Goal: Task Accomplishment & Management: Manage account settings

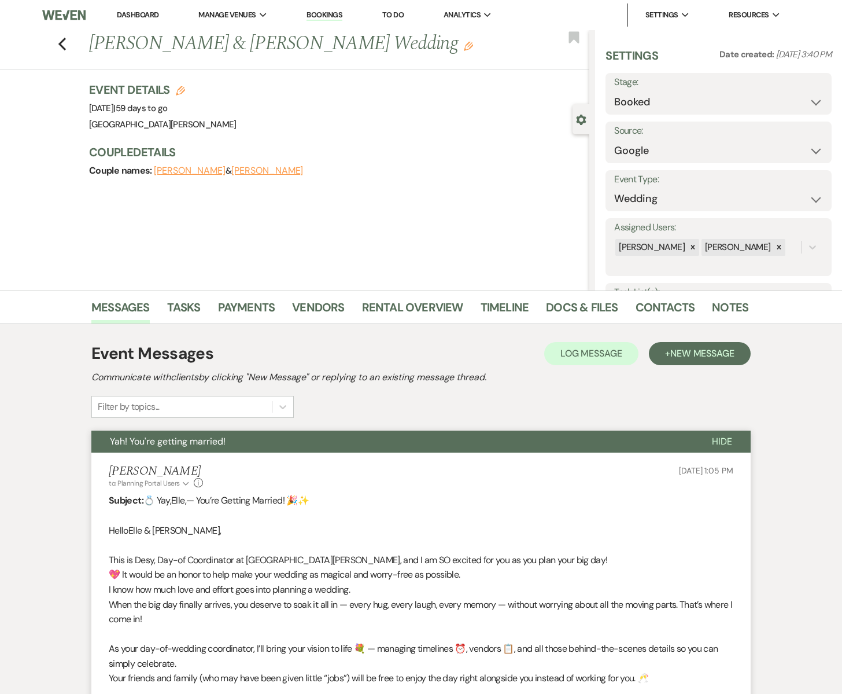
select select "6"
click at [62, 45] on icon "Previous" at bounding box center [62, 44] width 9 height 14
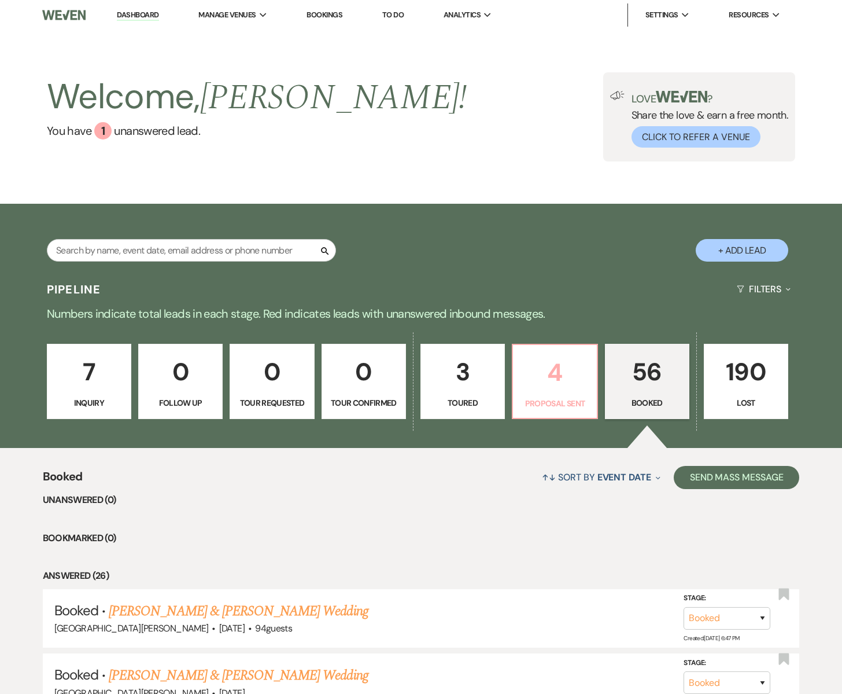
click at [530, 380] on p "4" at bounding box center [554, 372] width 69 height 39
select select "6"
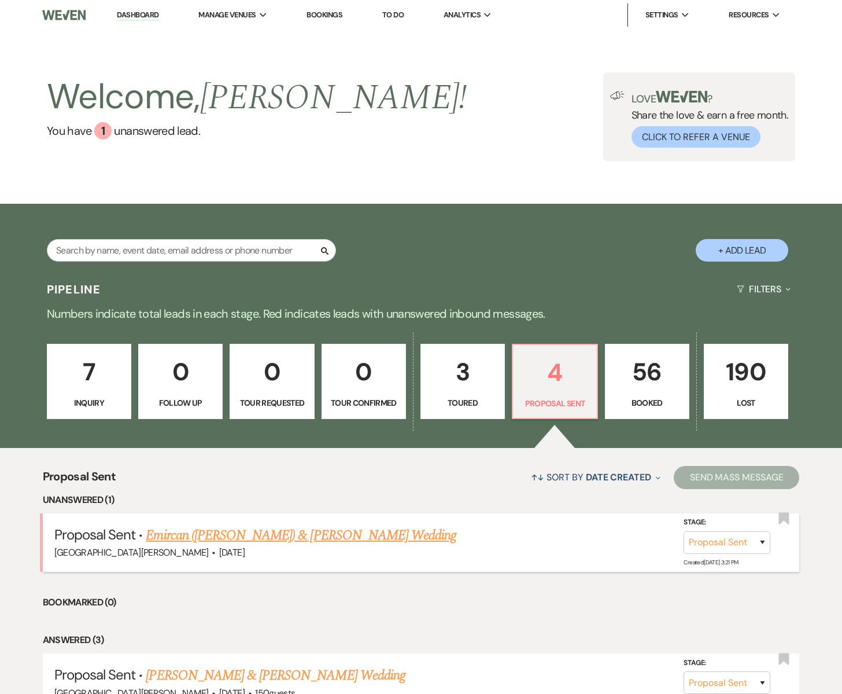
click at [253, 533] on link "Emircan ([PERSON_NAME]) & [PERSON_NAME] Wedding" at bounding box center [301, 535] width 311 height 21
select select "6"
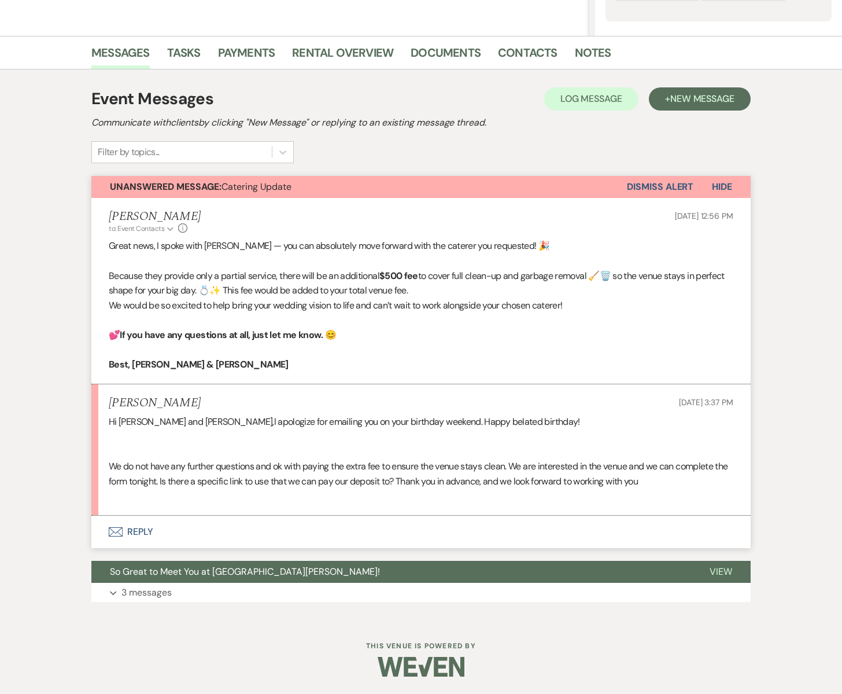
scroll to position [255, 0]
click at [116, 529] on icon "Envelope" at bounding box center [116, 532] width 14 height 9
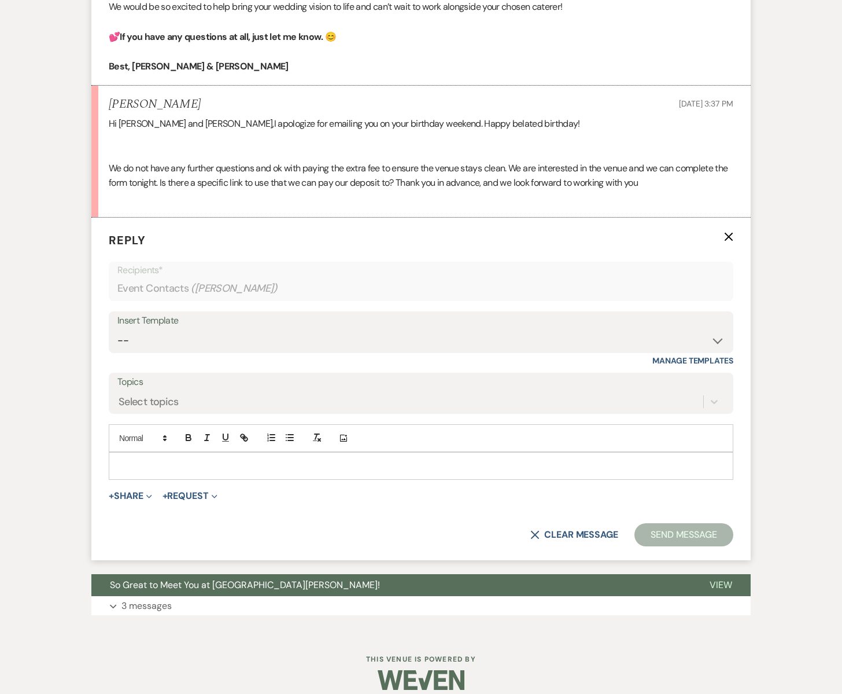
scroll to position [566, 0]
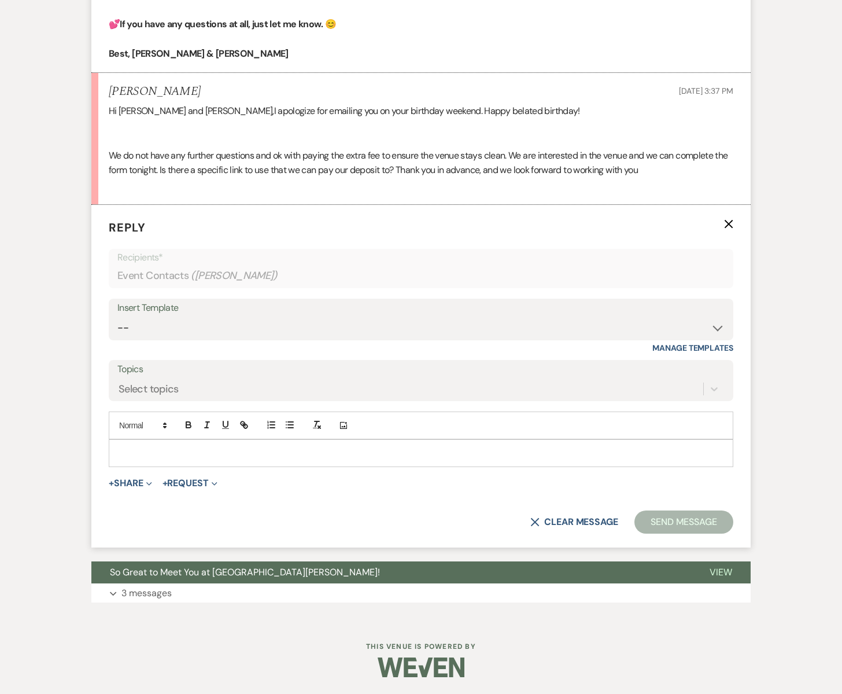
click at [126, 453] on p at bounding box center [421, 453] width 606 height 13
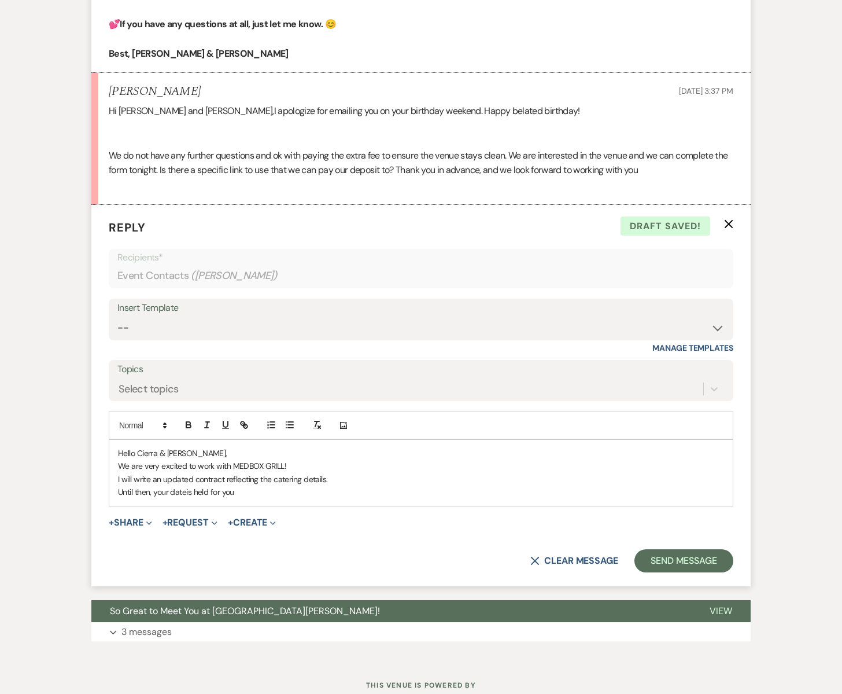
click at [187, 493] on p "Until then, your dateis held for you" at bounding box center [421, 491] width 606 height 13
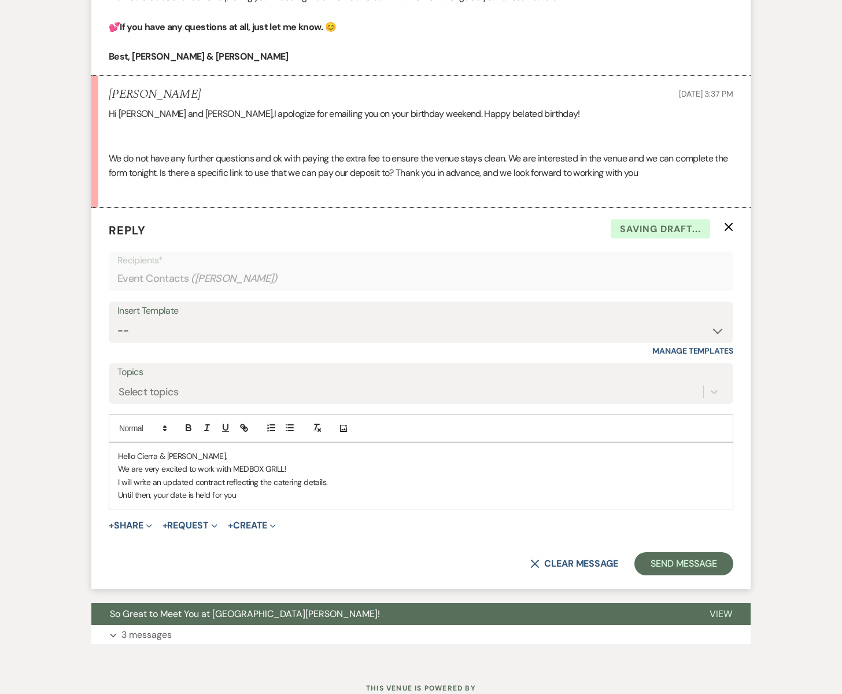
click at [226, 480] on p "I will write an updated contract reflecting the catering details." at bounding box center [421, 481] width 606 height 13
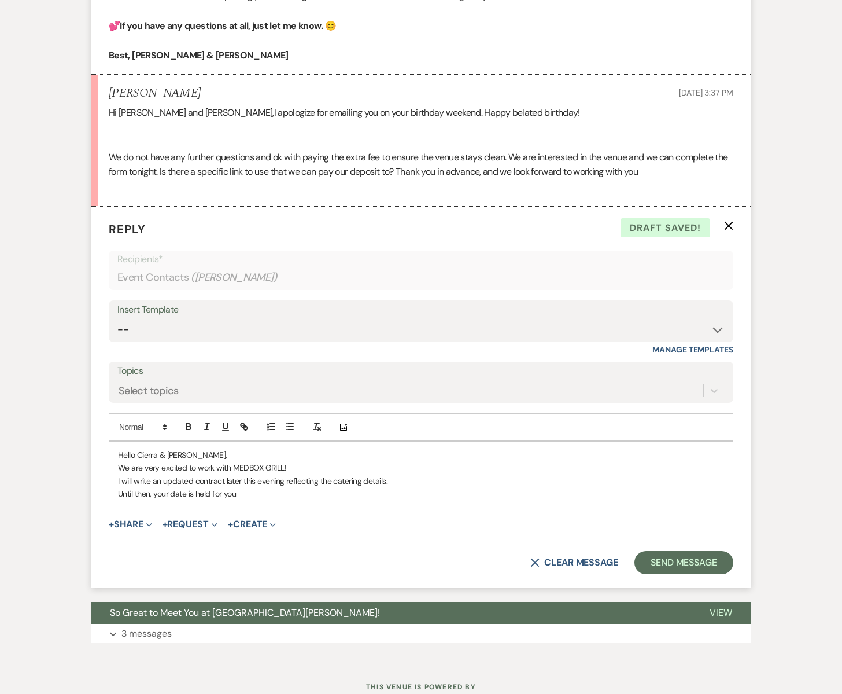
click at [240, 495] on p "Until then, your date is held for you" at bounding box center [421, 493] width 606 height 13
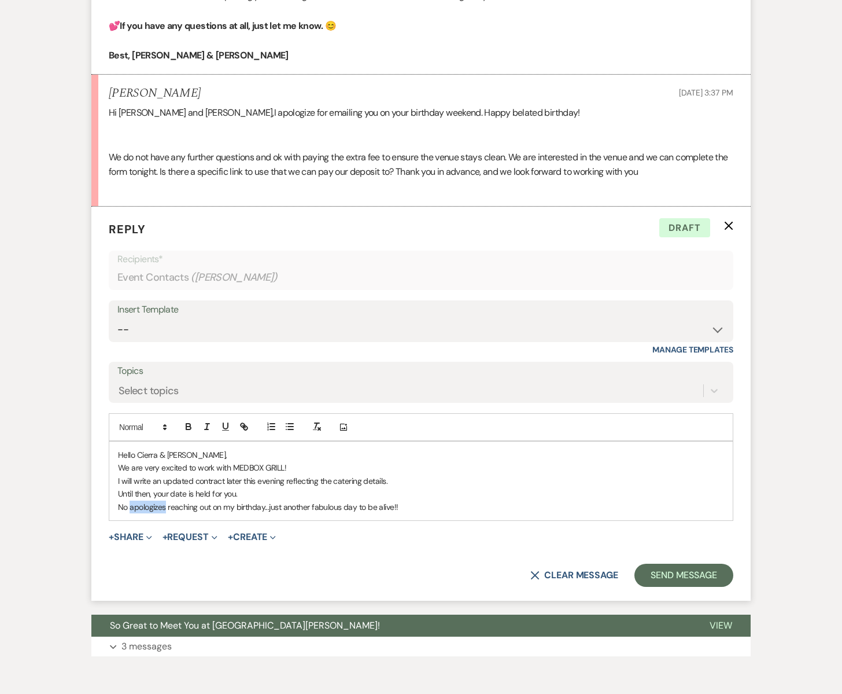
drag, startPoint x: 167, startPoint y: 508, endPoint x: 130, endPoint y: 510, distance: 37.1
click at [130, 510] on p "No apologizes reaching out on my birthday...just another fabulous day to be ali…" at bounding box center [421, 506] width 606 height 13
click at [394, 507] on p "No worries reaching out on my birthday...just another fabulous day to be alive!!" at bounding box center [421, 506] width 606 height 13
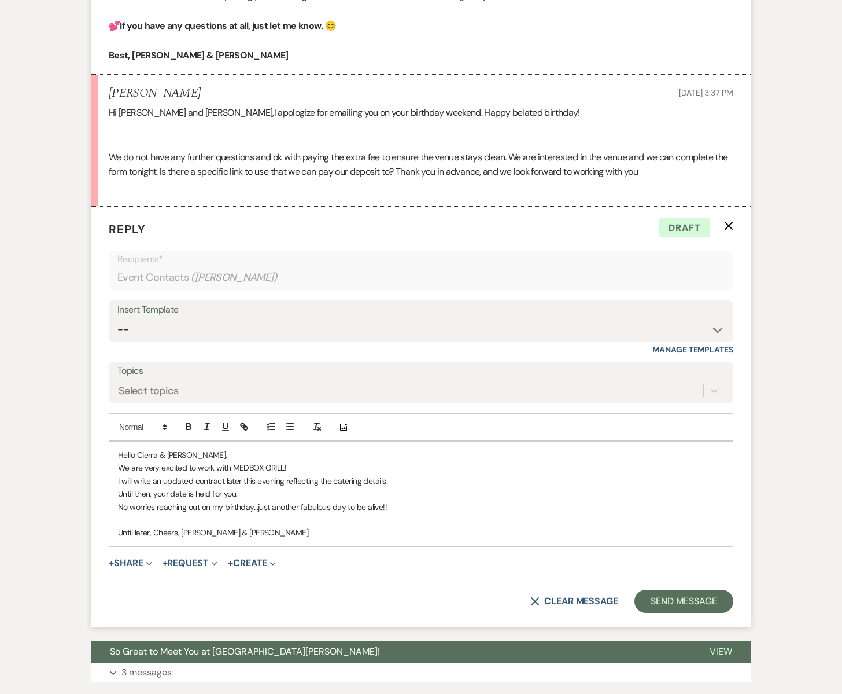
click at [394, 482] on p "I will write an updated contract later this evening reflecting the catering det…" at bounding box center [421, 480] width 606 height 13
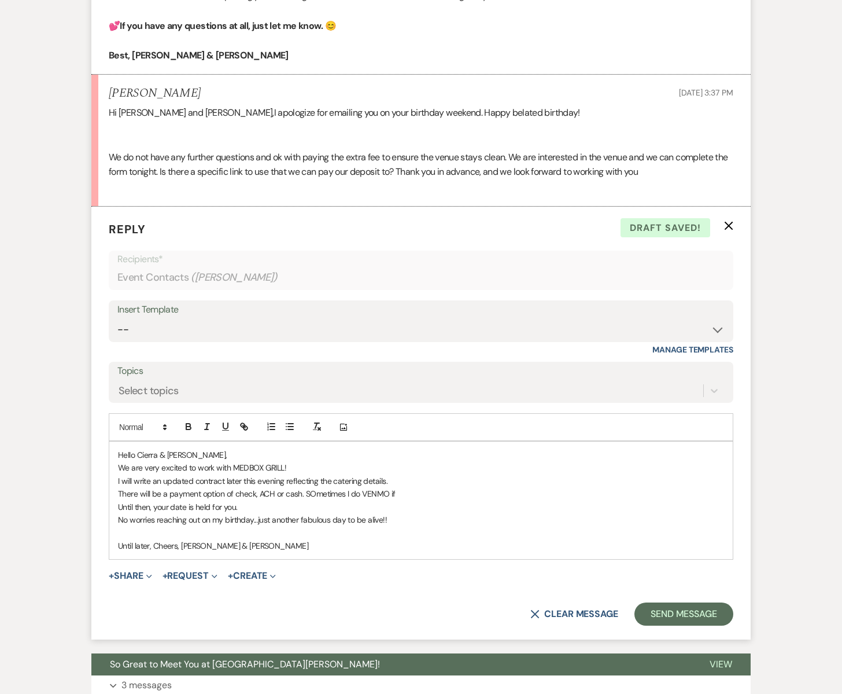
click at [314, 494] on p "There will be a payment option of check, ACH or cash. SOmetimes I do VENMO if" at bounding box center [421, 493] width 606 height 13
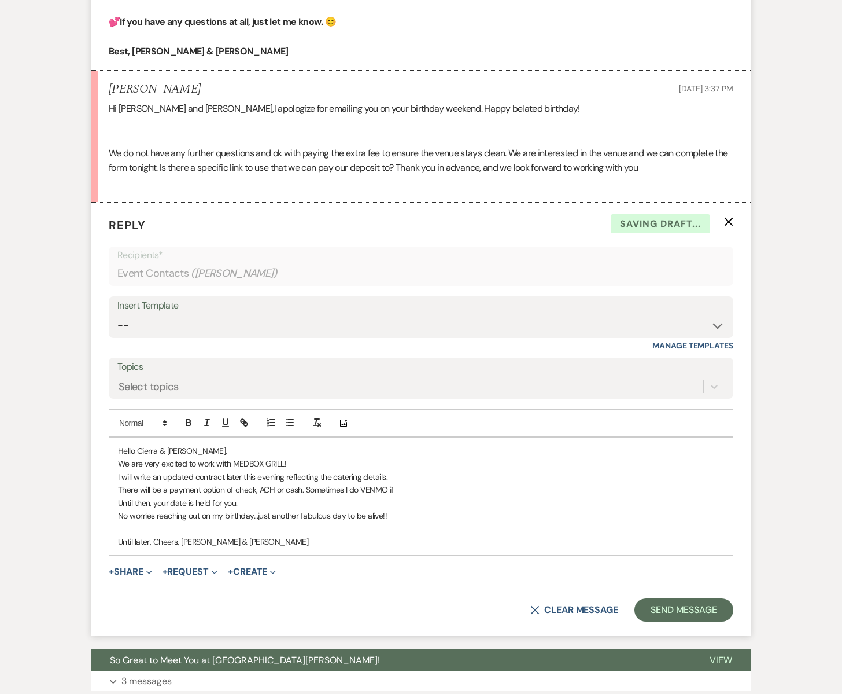
click at [396, 492] on p "There will be a payment option of check, ACH or cash. Sometimes I do VENMO if" at bounding box center [421, 489] width 606 height 13
click at [685, 611] on button "Send Message" at bounding box center [684, 609] width 99 height 23
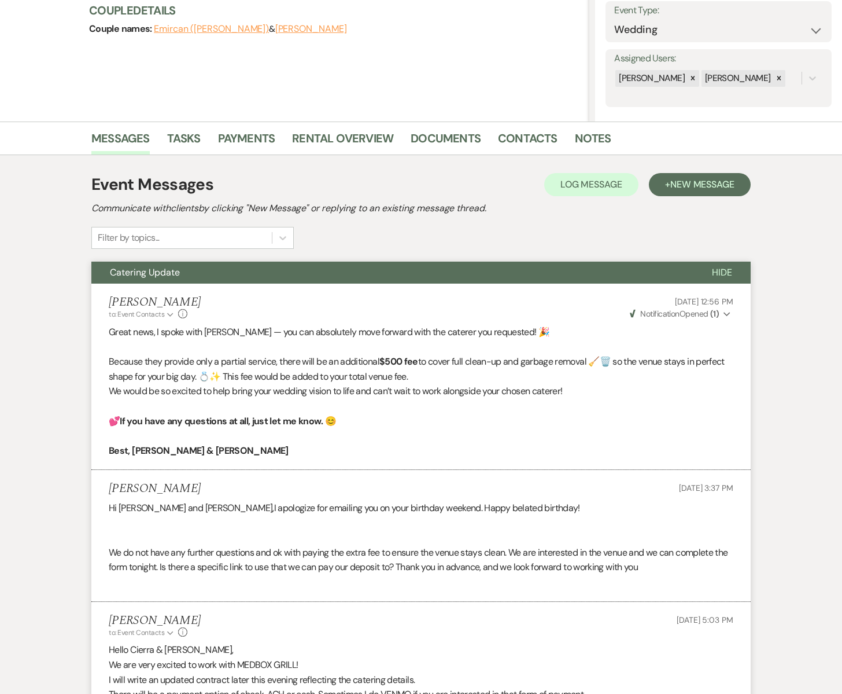
scroll to position [0, 0]
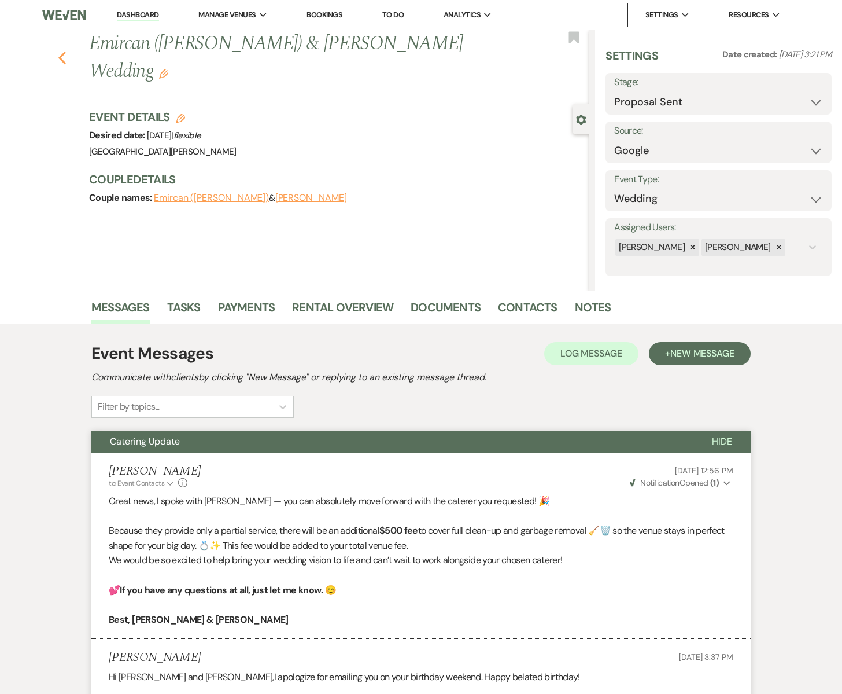
click at [61, 51] on use "button" at bounding box center [62, 57] width 8 height 13
select select "6"
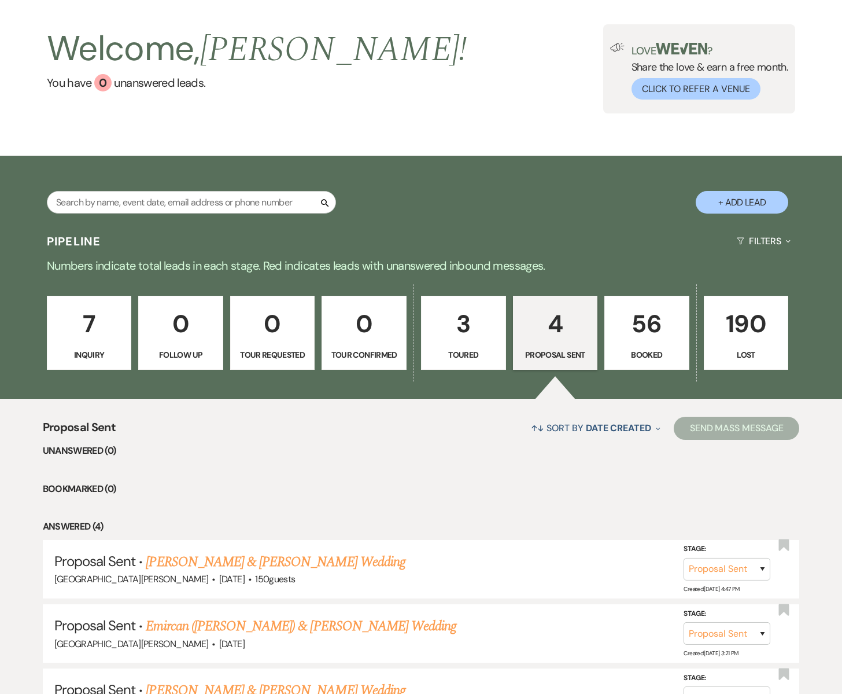
scroll to position [73, 0]
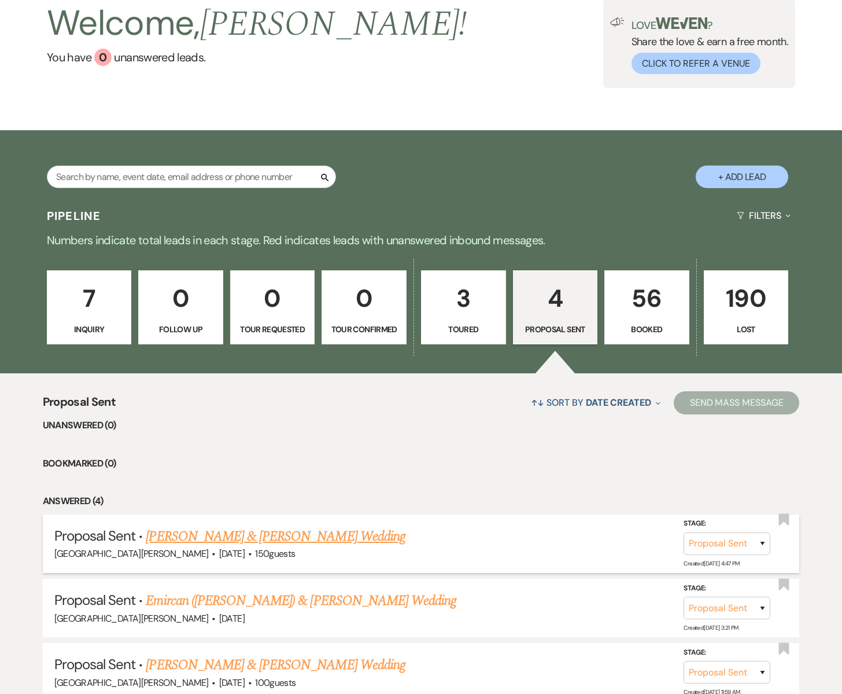
click at [176, 540] on link "[PERSON_NAME] & [PERSON_NAME] Wedding" at bounding box center [275, 536] width 259 height 21
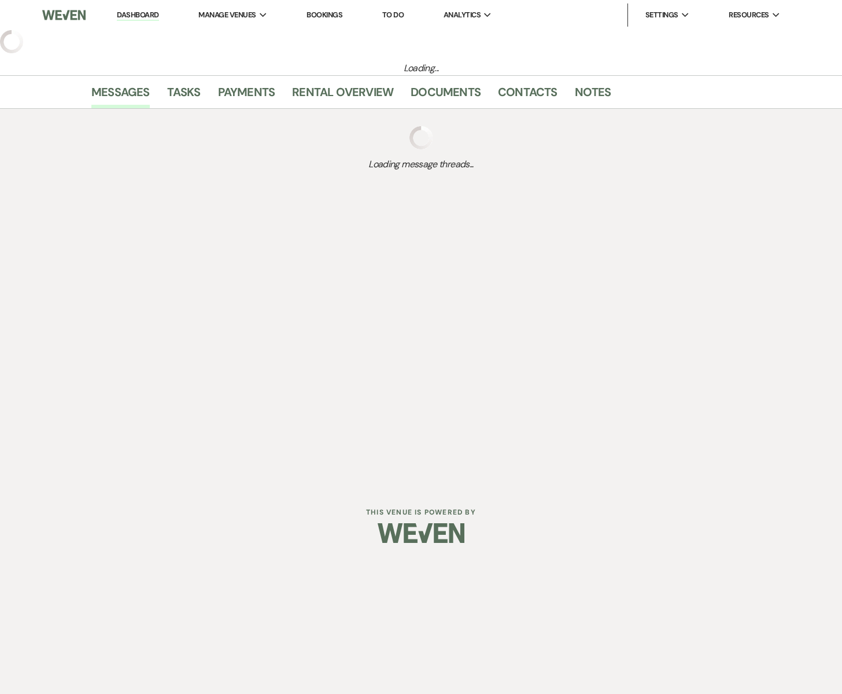
select select "6"
select select "5"
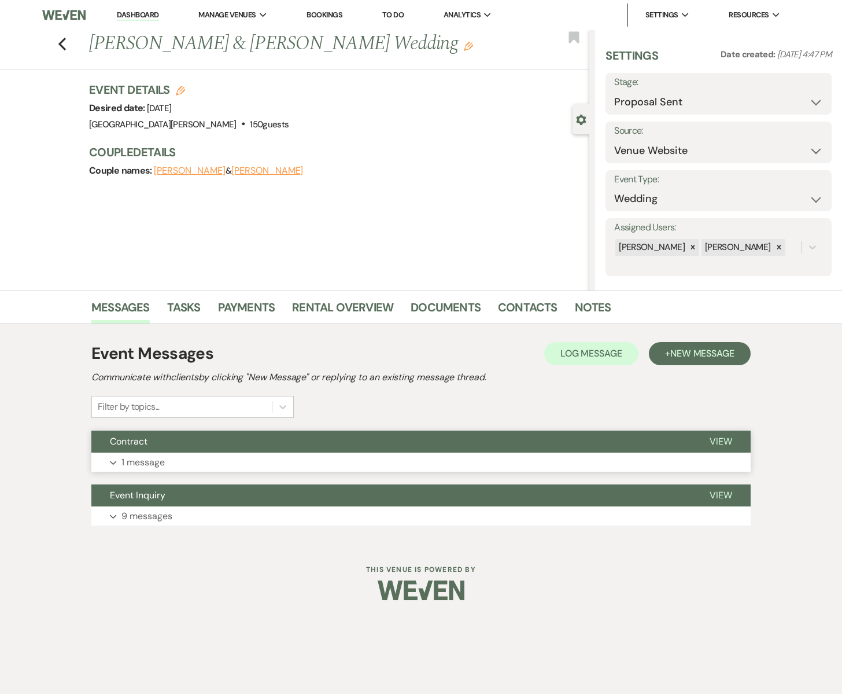
click at [165, 455] on button "Expand 1 message" at bounding box center [420, 462] width 659 height 20
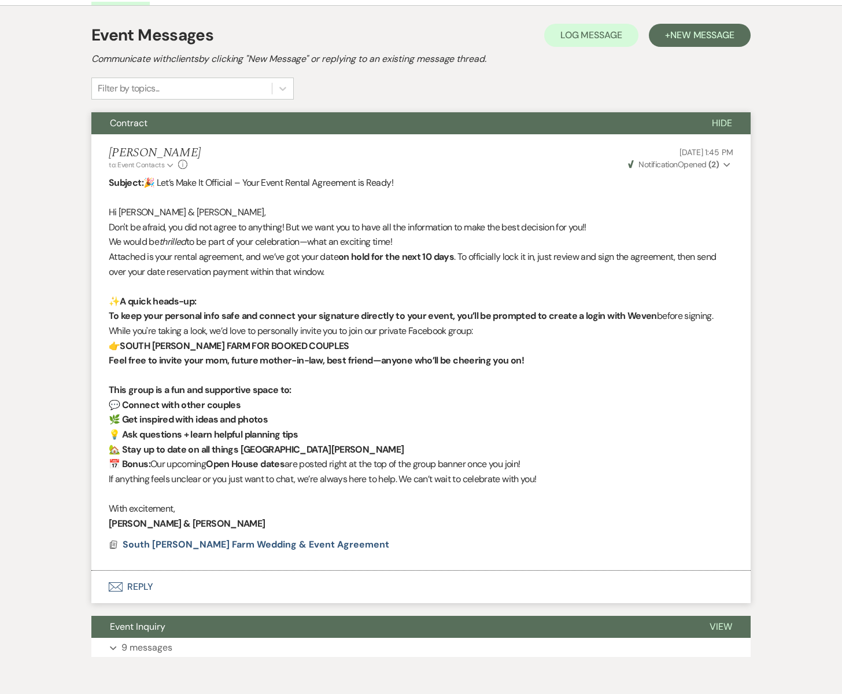
scroll to position [319, 0]
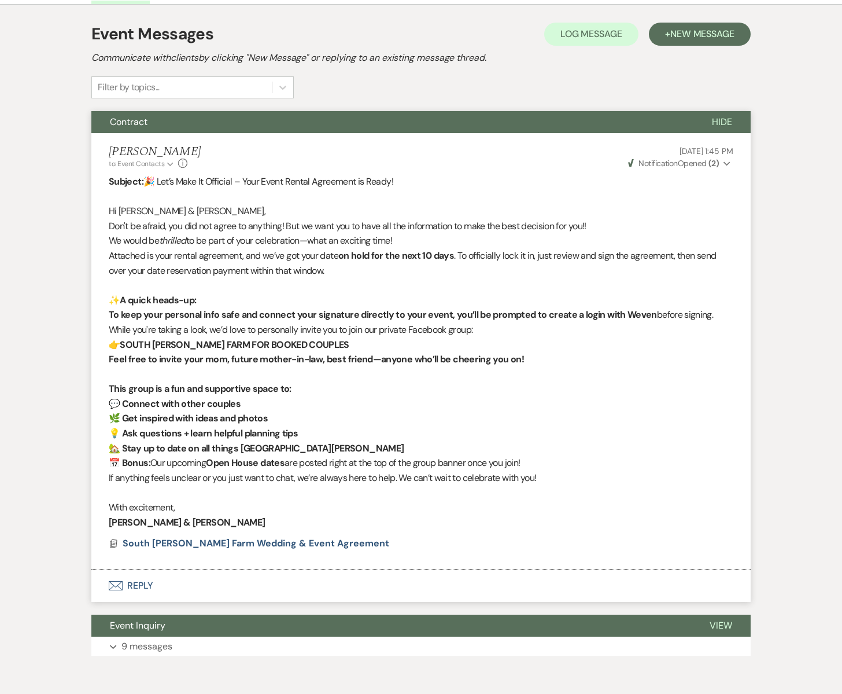
scroll to position [73, 0]
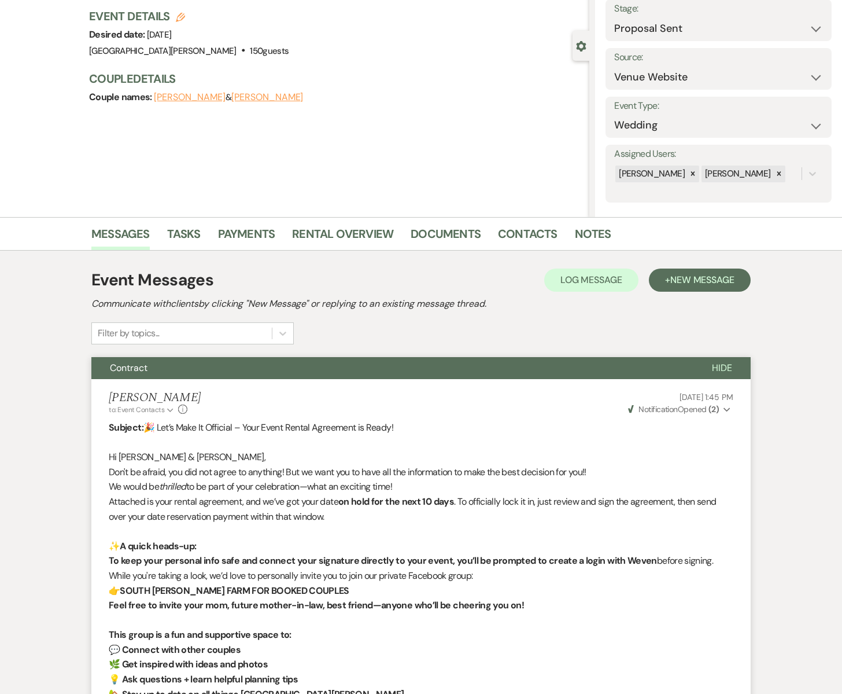
select select "6"
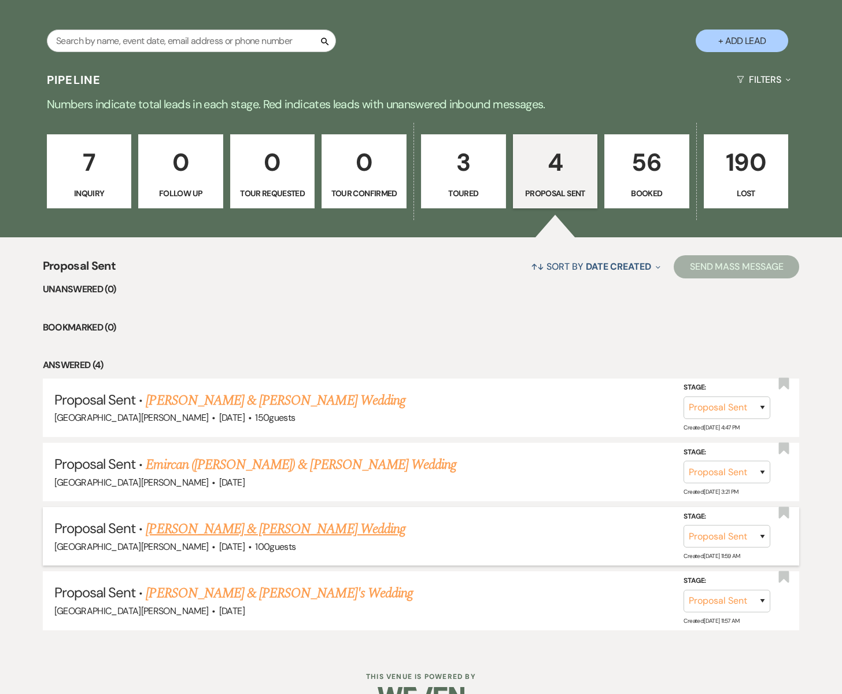
scroll to position [209, 0]
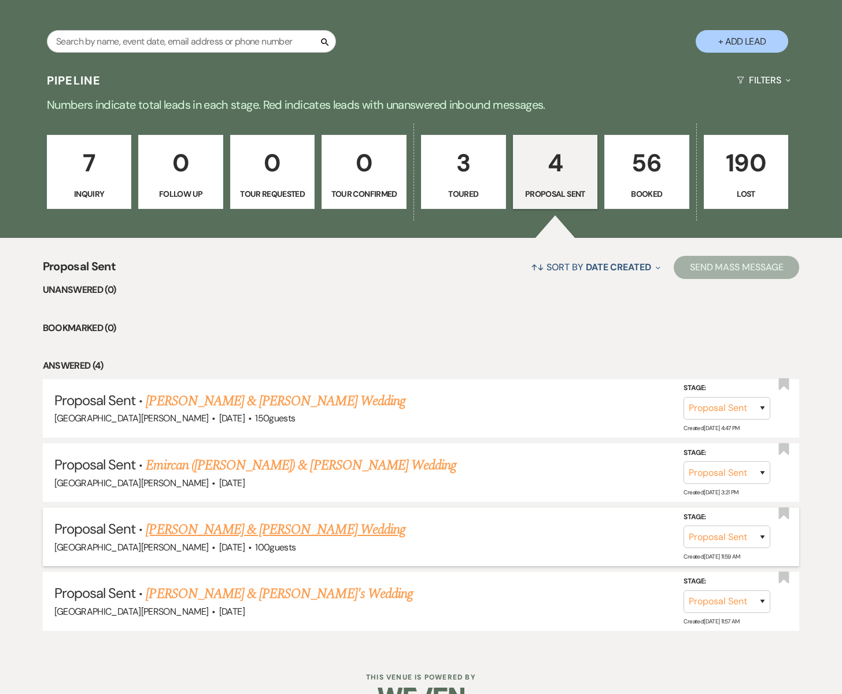
click at [228, 521] on link "[PERSON_NAME] & [PERSON_NAME] Wedding" at bounding box center [275, 529] width 259 height 21
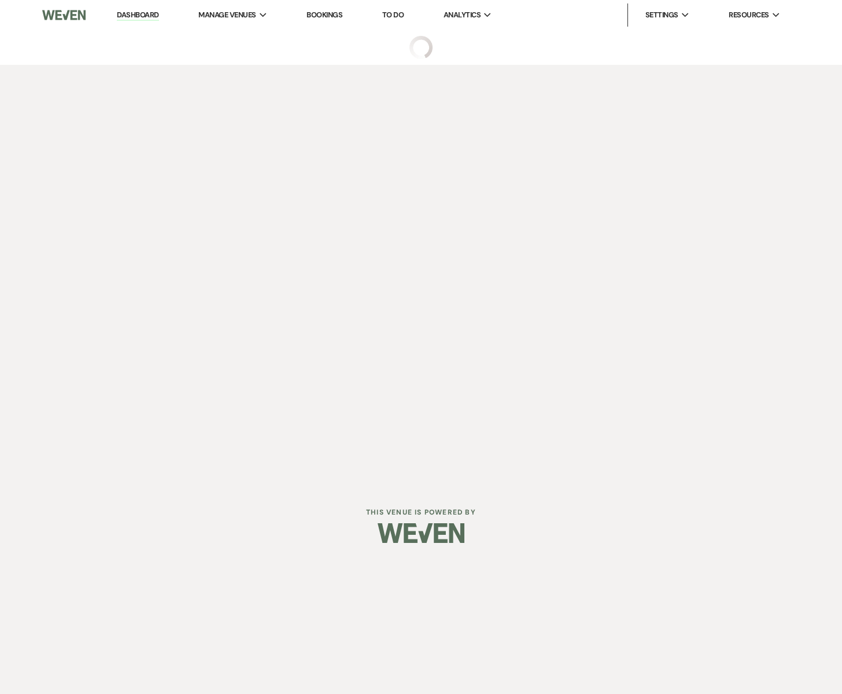
select select "6"
select select "5"
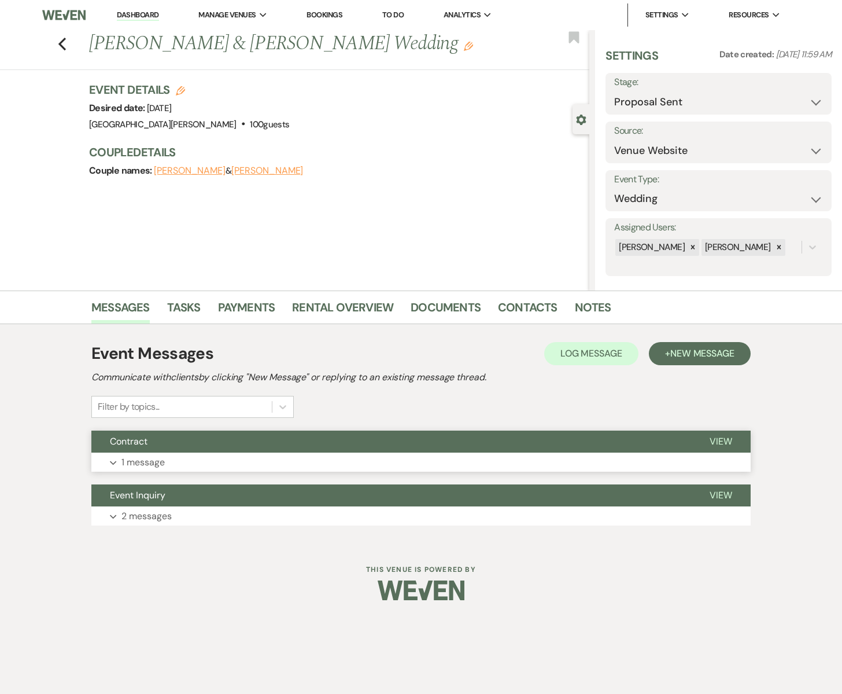
click at [230, 454] on button "Expand 1 message" at bounding box center [420, 462] width 659 height 20
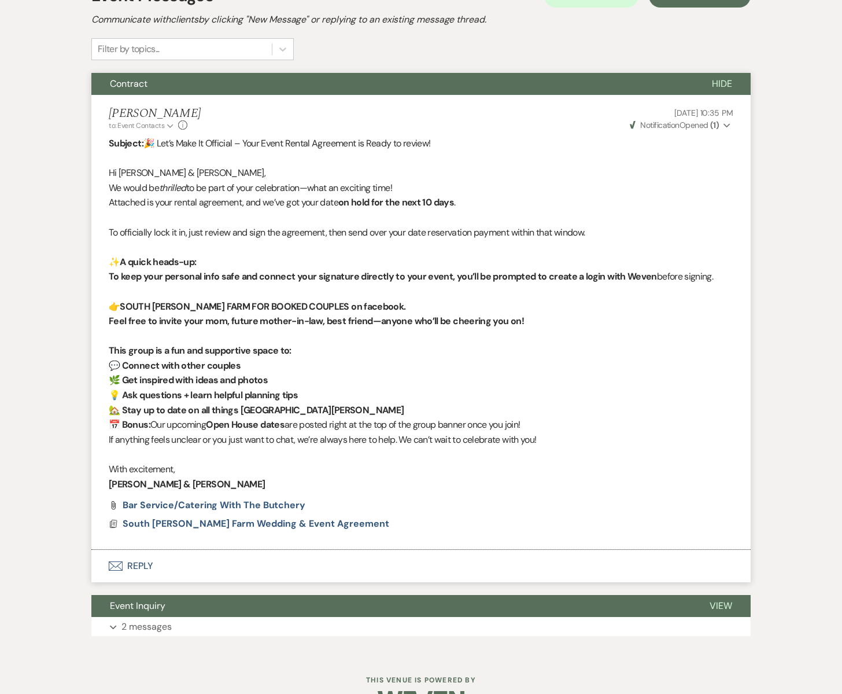
scroll to position [392, 0]
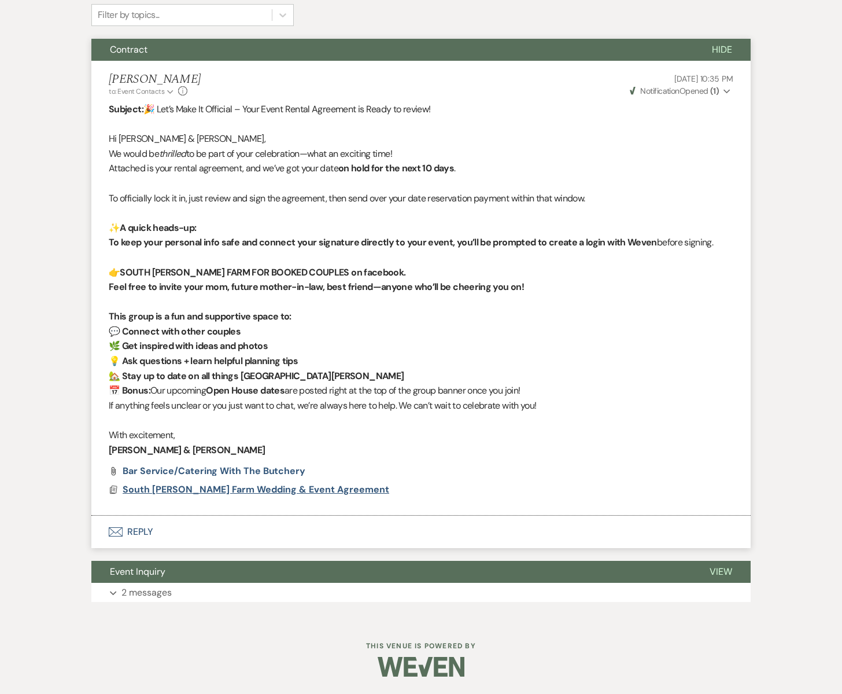
click at [201, 492] on span "South [PERSON_NAME] Farm Wedding & Event Agreement" at bounding box center [256, 489] width 267 height 12
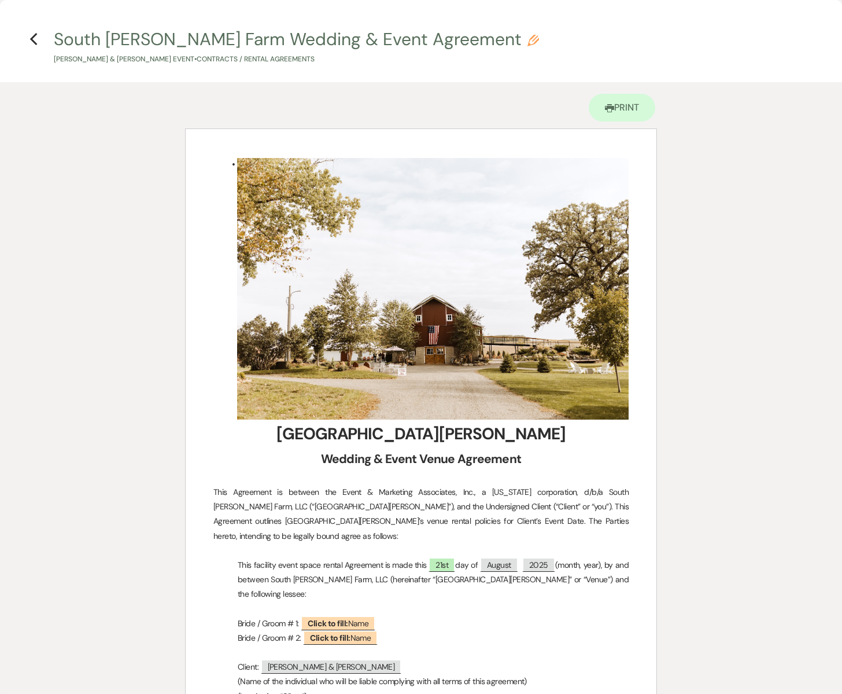
scroll to position [0, 0]
select select "6"
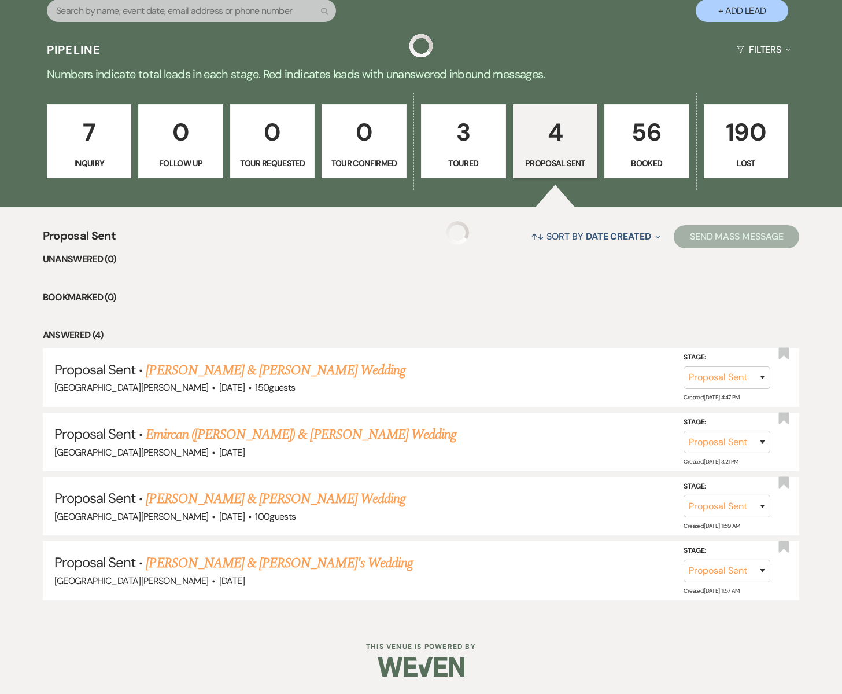
scroll to position [209, 0]
